Goal: Find specific page/section: Find specific page/section

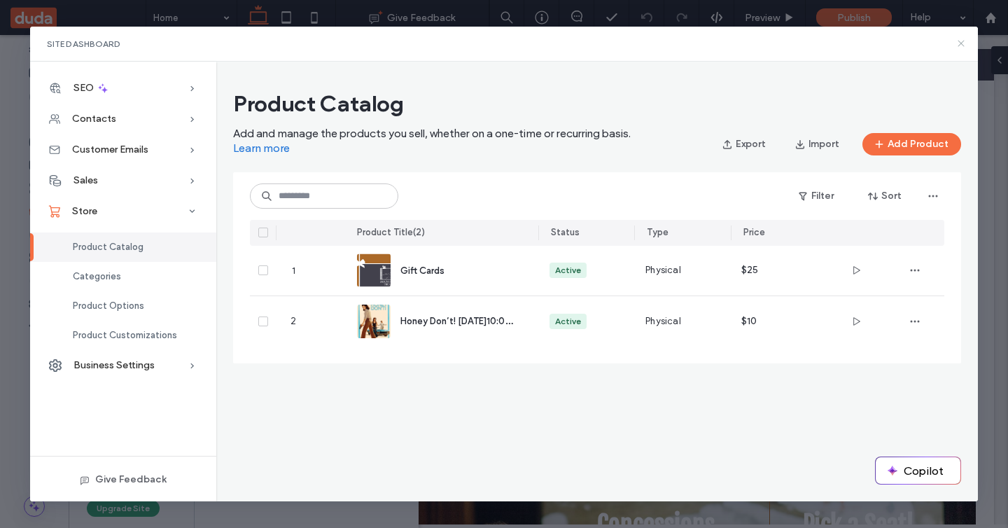
click at [961, 41] on icon at bounding box center [961, 43] width 11 height 11
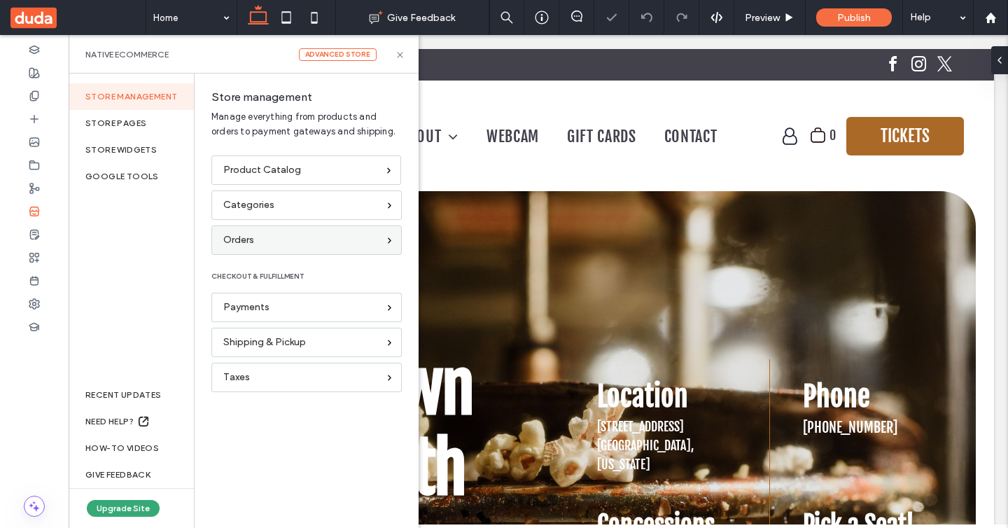
click at [277, 237] on div "Orders" at bounding box center [300, 239] width 155 height 15
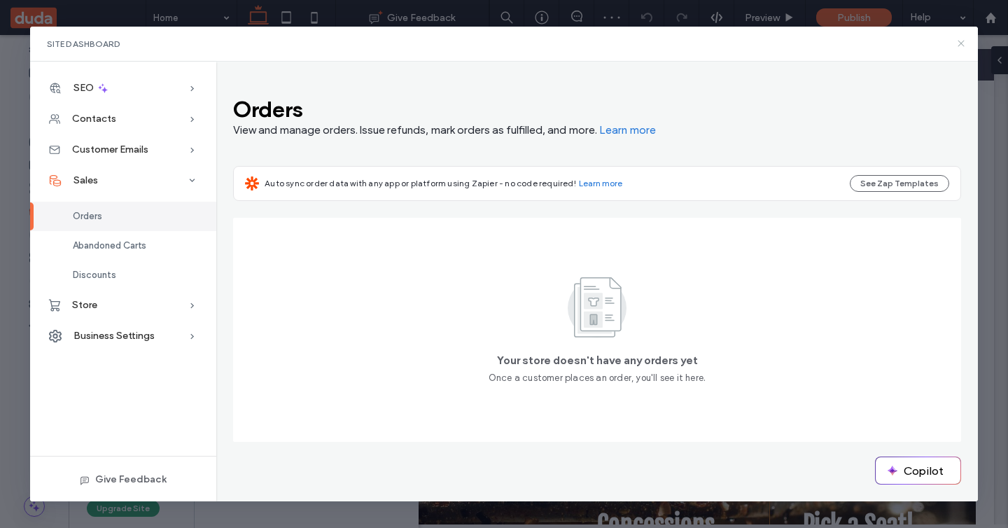
click at [961, 46] on icon at bounding box center [961, 43] width 11 height 11
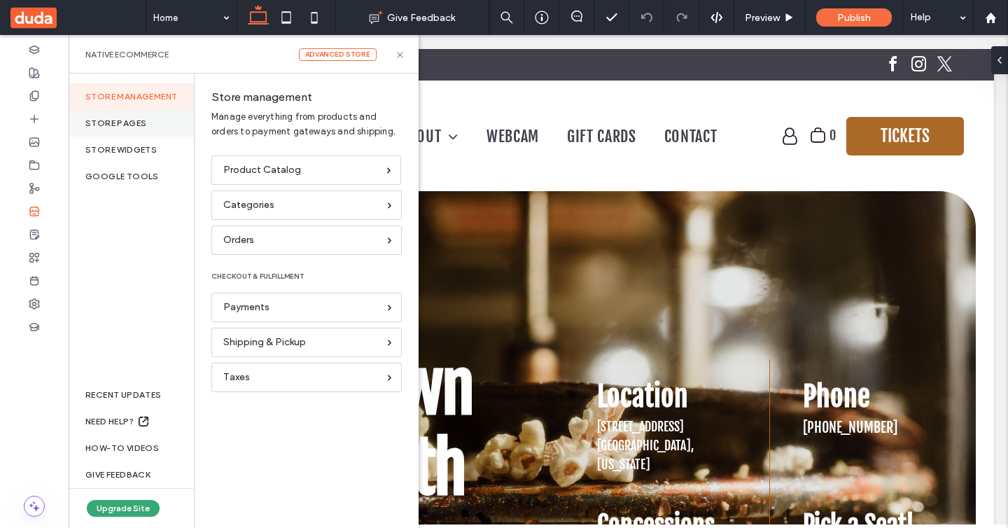
click at [141, 118] on div "Store pages" at bounding box center [131, 123] width 125 height 27
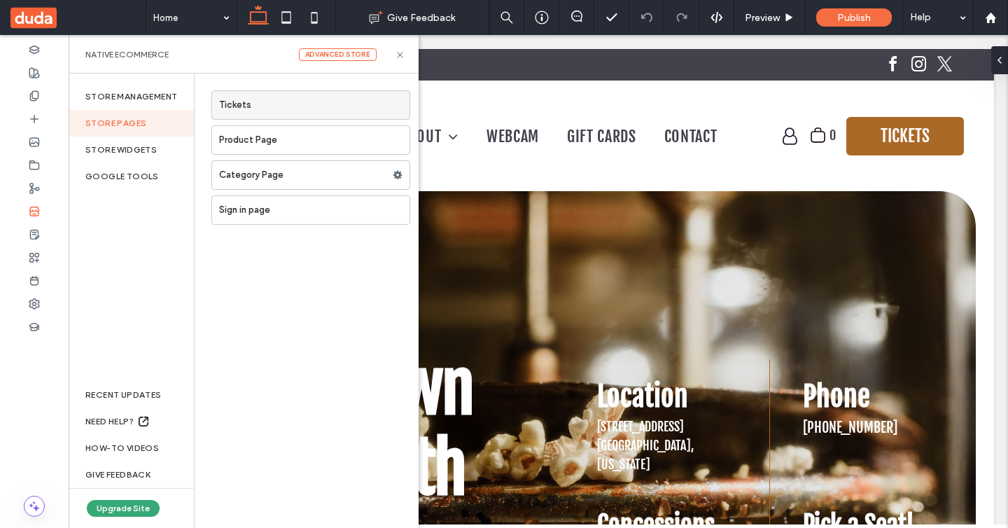
click at [303, 102] on label "Tickets" at bounding box center [314, 105] width 190 height 28
